Goal: Transaction & Acquisition: Purchase product/service

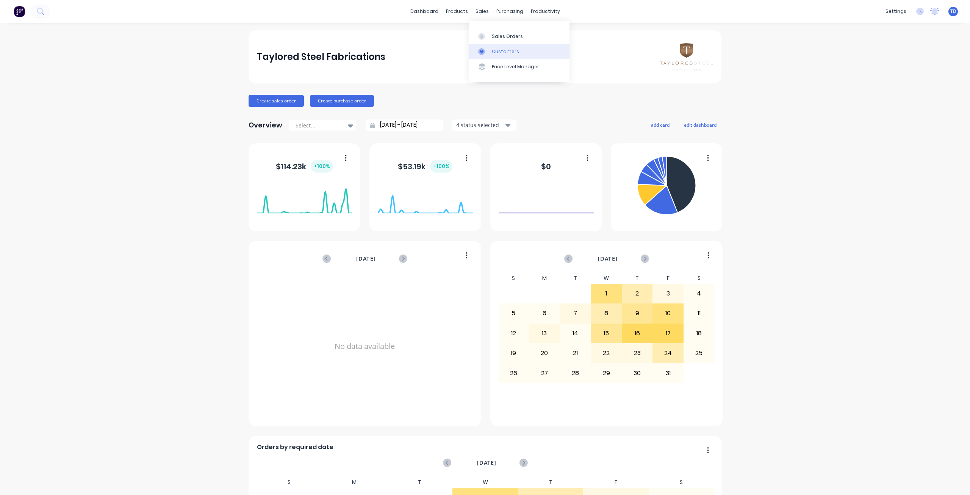
click at [500, 49] on div "Customers" at bounding box center [505, 51] width 27 height 7
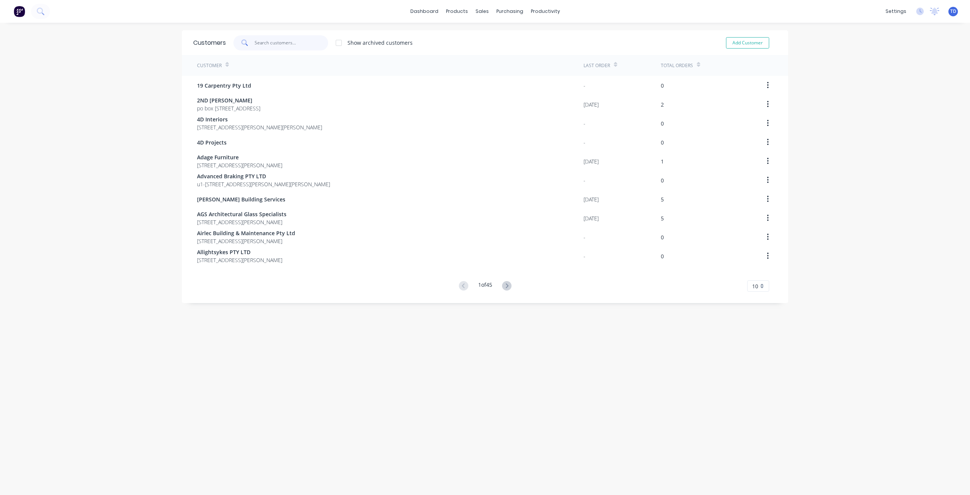
click at [279, 45] on input "text" at bounding box center [292, 42] width 74 height 15
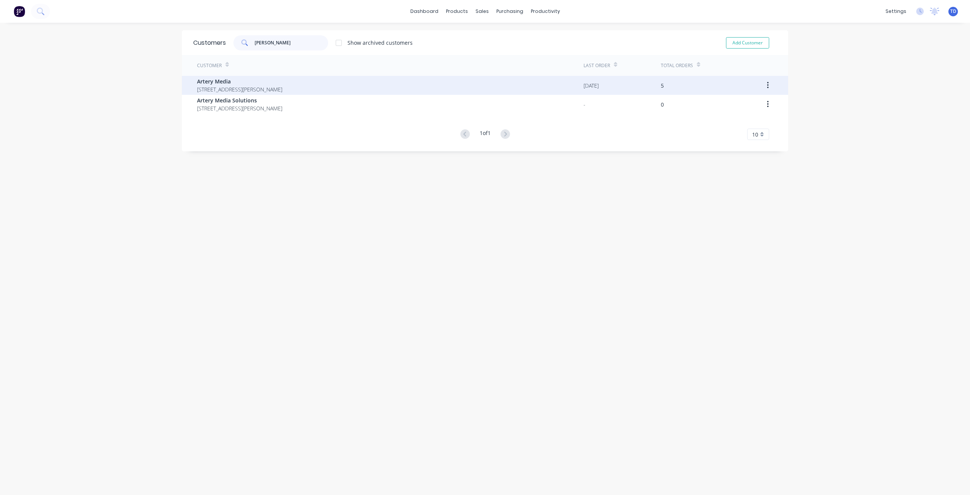
type input "[PERSON_NAME]"
click at [282, 90] on span "[STREET_ADDRESS][PERSON_NAME]" at bounding box center [239, 89] width 85 height 8
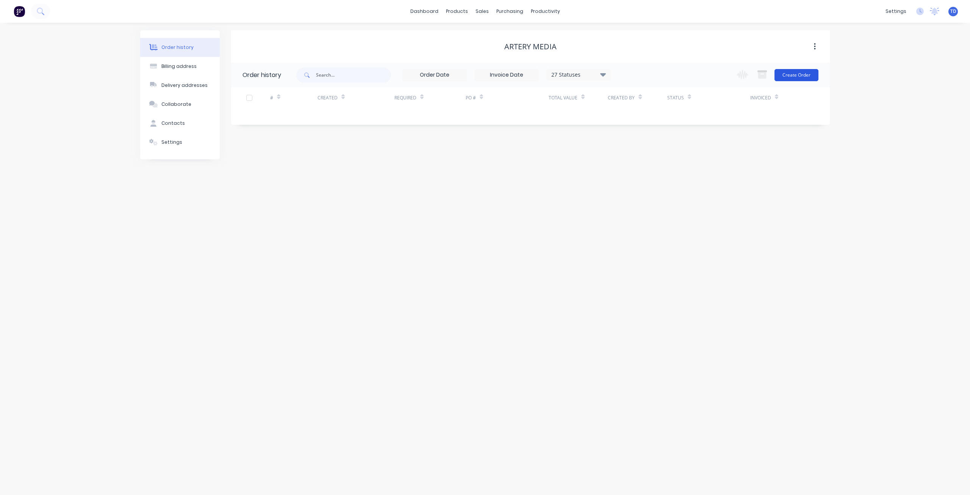
click at [790, 76] on button "Create Order" at bounding box center [797, 75] width 44 height 12
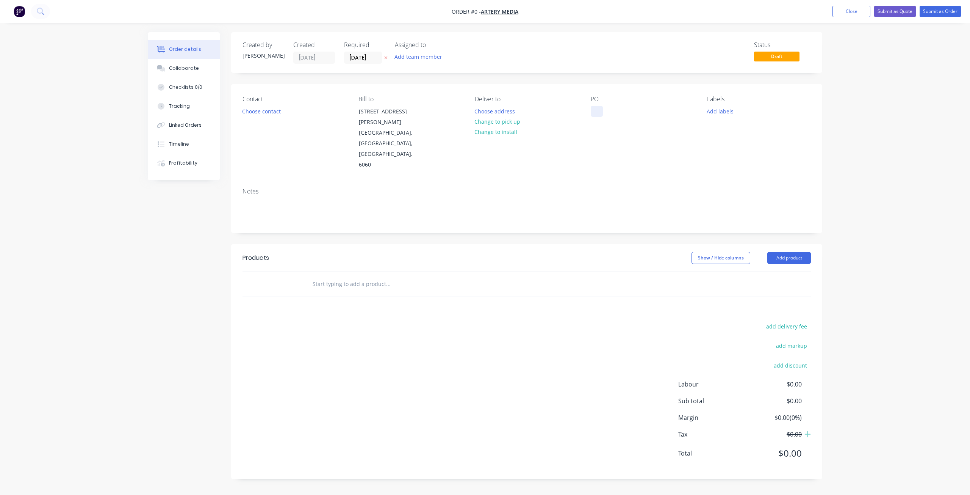
click at [597, 110] on div at bounding box center [597, 111] width 12 height 11
click at [263, 110] on div "Creating draft order... Loading... Order details Collaborate Checklists 0/0 Tra…" at bounding box center [485, 261] width 690 height 458
click at [263, 110] on button "Choose contact" at bounding box center [261, 111] width 47 height 10
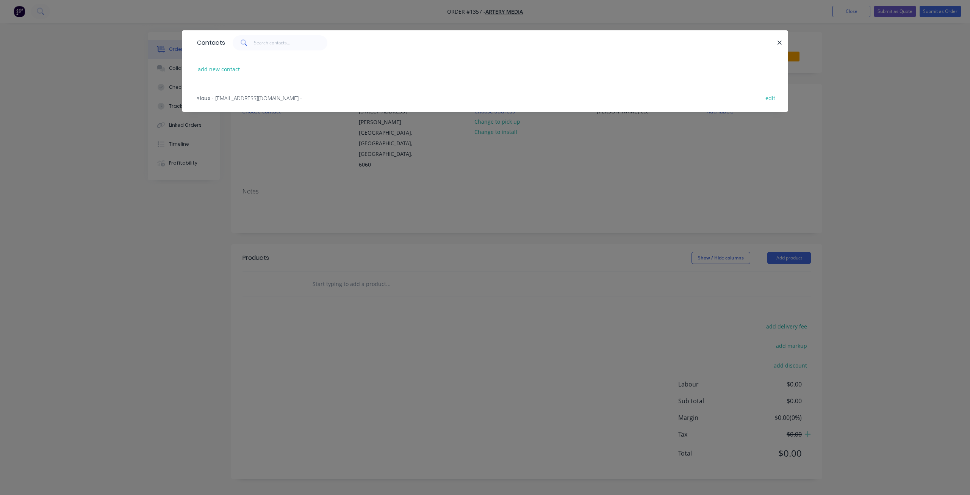
click at [252, 98] on span "- [EMAIL_ADDRESS][DOMAIN_NAME] -" at bounding box center [257, 97] width 90 height 7
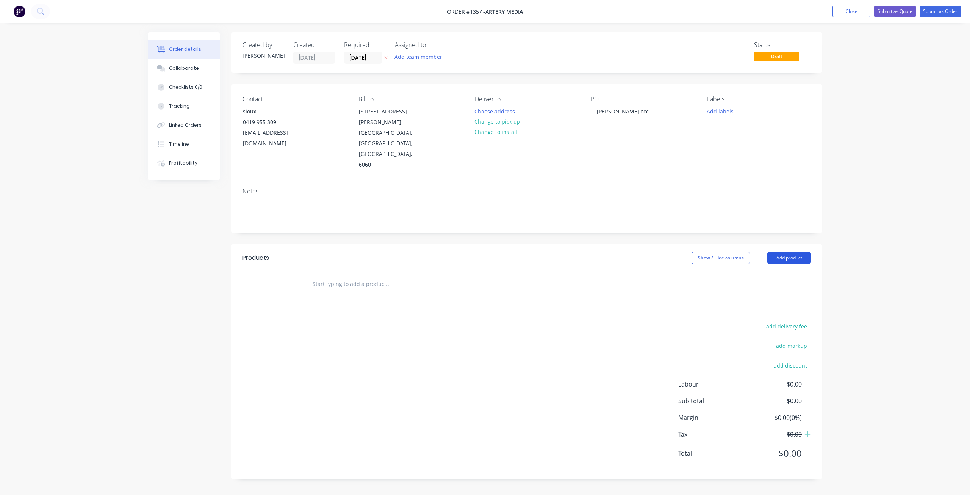
click at [783, 252] on button "Add product" at bounding box center [790, 258] width 44 height 12
click at [774, 287] on div "Basic product" at bounding box center [775, 292] width 58 height 11
click at [332, 291] on div at bounding box center [335, 296] width 63 height 11
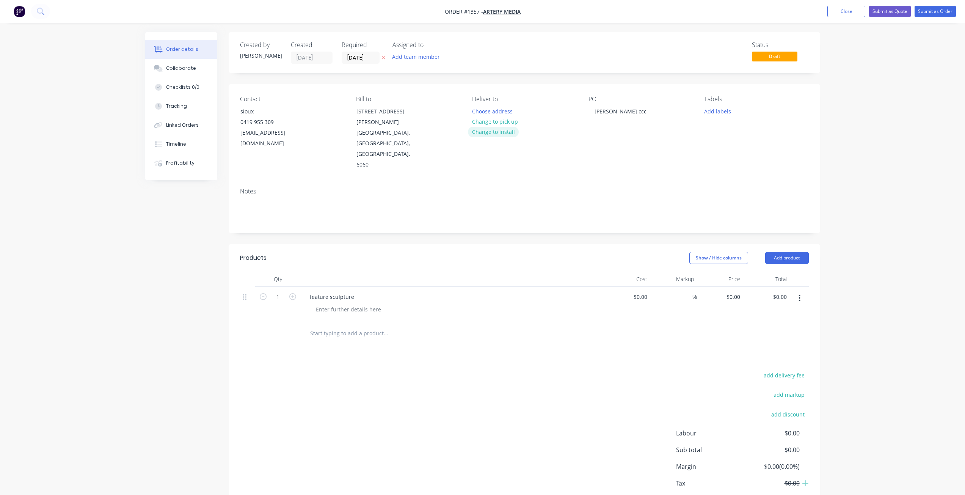
click at [488, 134] on button "Change to install" at bounding box center [493, 132] width 51 height 10
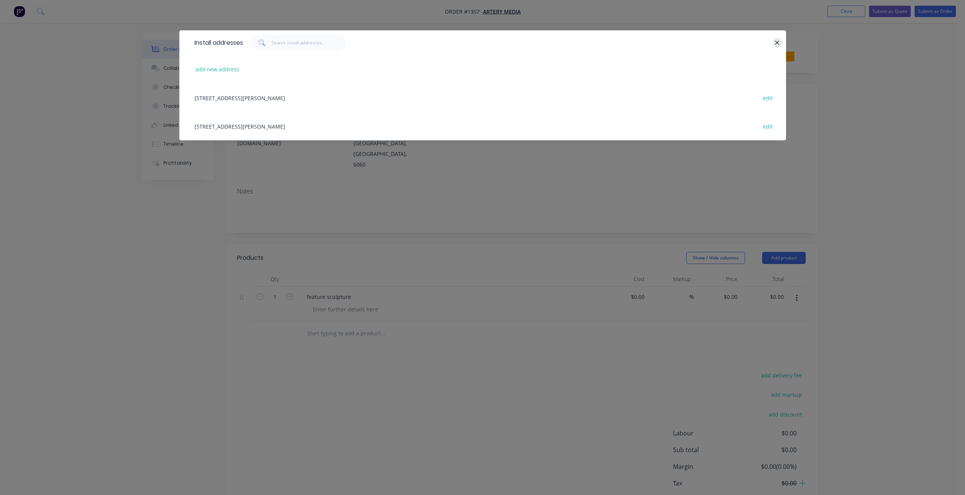
click at [775, 42] on icon "button" at bounding box center [776, 42] width 5 height 7
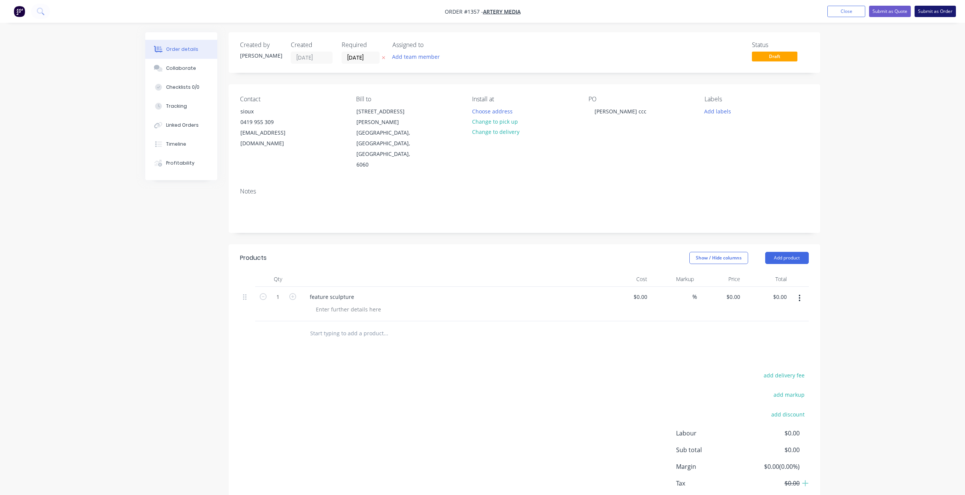
click at [931, 11] on button "Submit as Order" at bounding box center [934, 11] width 41 height 11
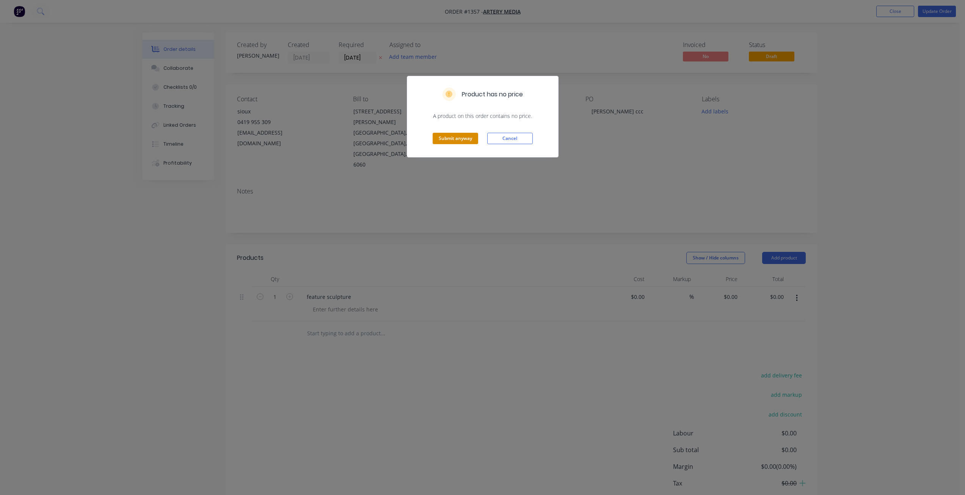
click at [466, 137] on button "Submit anyway" at bounding box center [455, 138] width 45 height 11
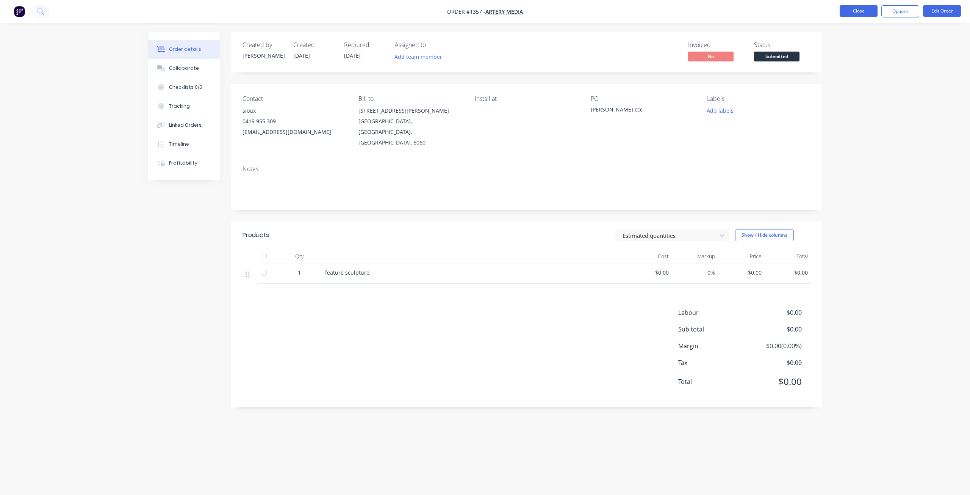
click at [869, 9] on button "Close" at bounding box center [859, 10] width 38 height 11
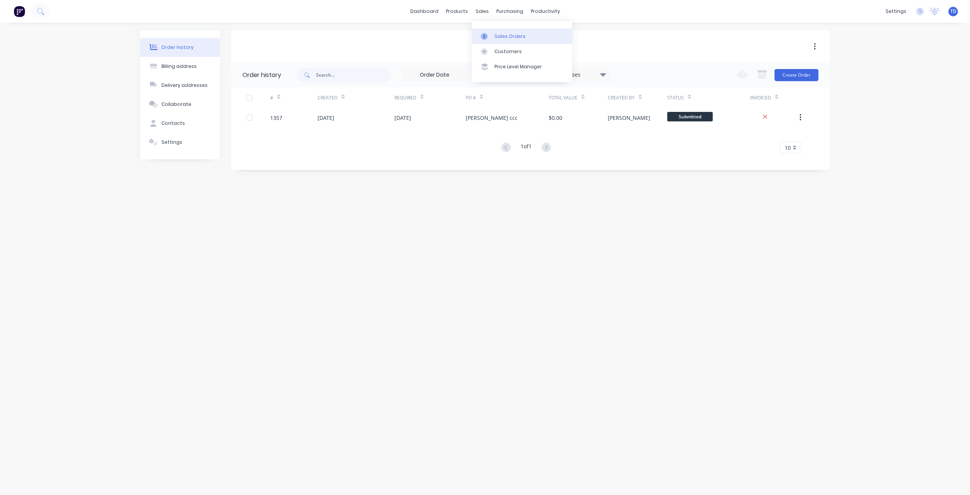
click at [494, 41] on link "Sales Orders" at bounding box center [522, 35] width 100 height 15
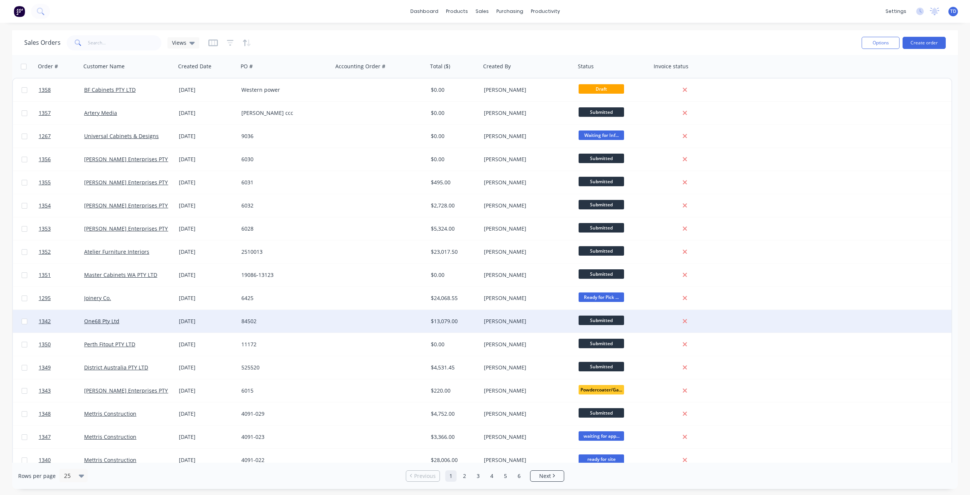
click at [275, 322] on div "84502" at bounding box center [283, 321] width 84 height 8
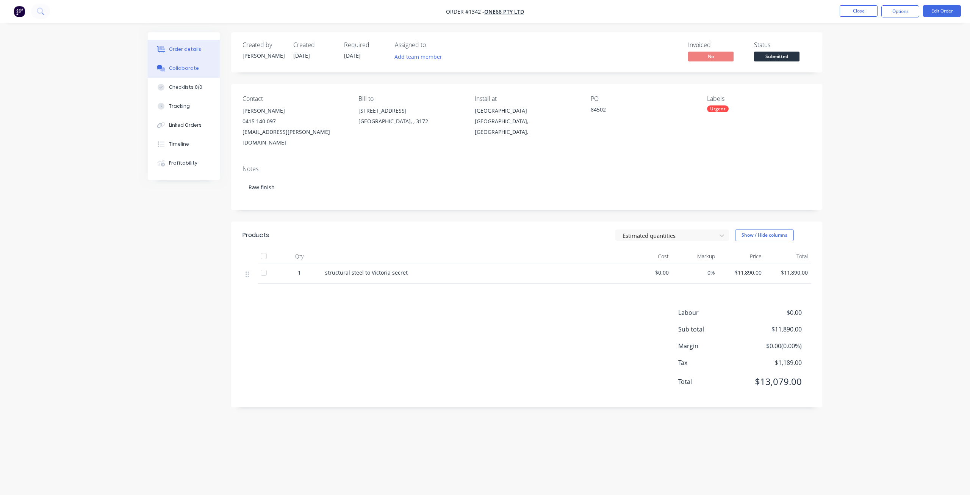
click at [179, 70] on div "Collaborate" at bounding box center [184, 68] width 30 height 7
